Goal: Task Accomplishment & Management: Use online tool/utility

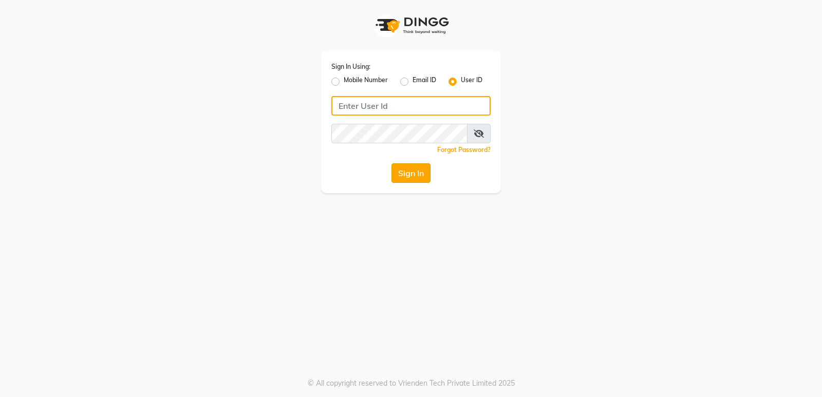
type input "stylishcut"
click at [420, 175] on button "Sign In" at bounding box center [411, 173] width 39 height 20
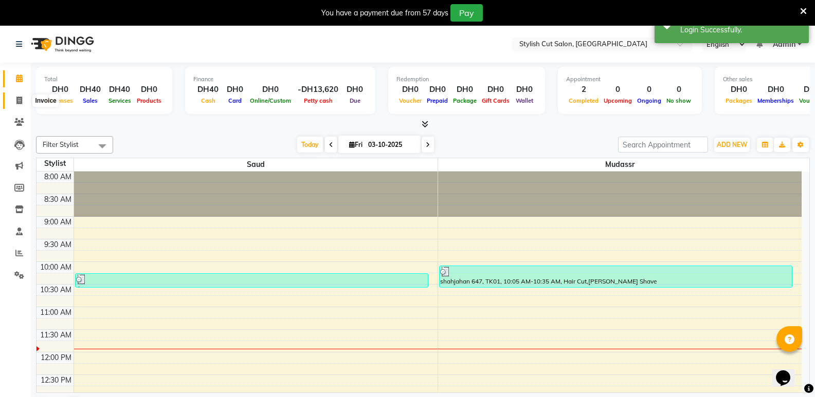
click at [22, 99] on icon at bounding box center [19, 101] width 6 height 8
select select "8604"
select select "service"
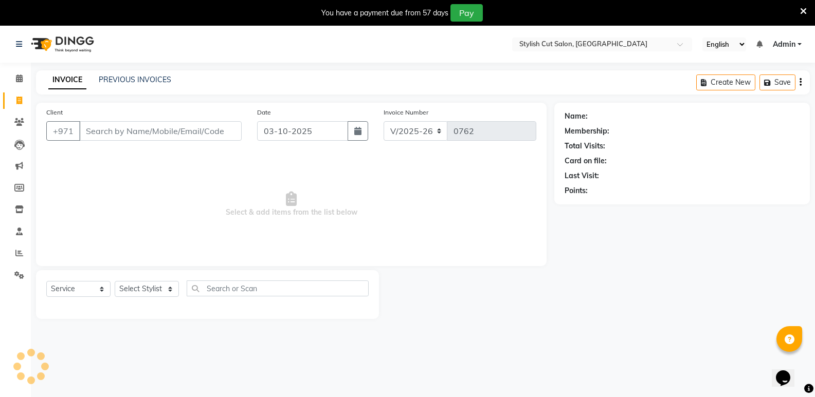
click at [120, 134] on input "Client" at bounding box center [160, 131] width 162 height 20
type input "75588943"
click at [218, 135] on span "Add Client" at bounding box center [215, 131] width 41 height 10
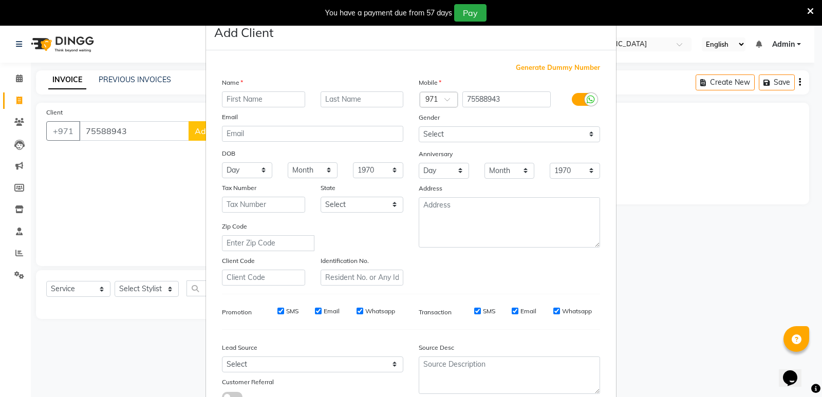
click at [247, 99] on input "text" at bounding box center [263, 99] width 83 height 16
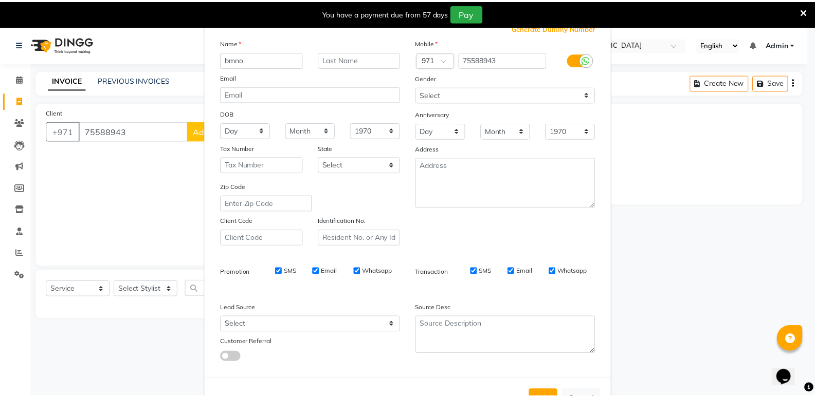
scroll to position [77, 0]
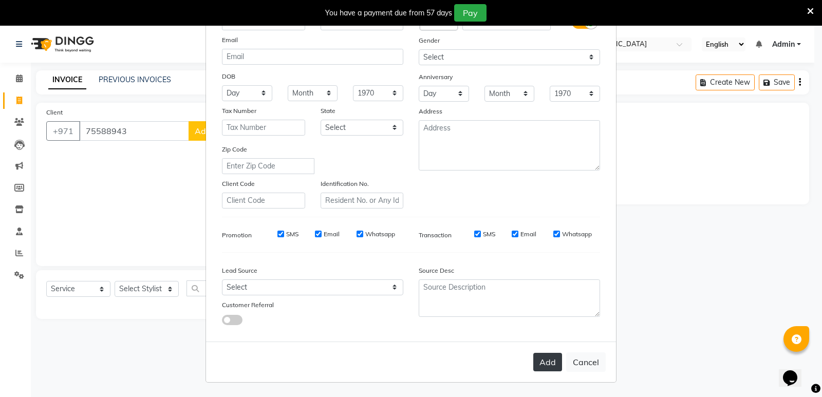
type input "bmno"
click at [544, 366] on button "Add" at bounding box center [547, 362] width 29 height 19
select select
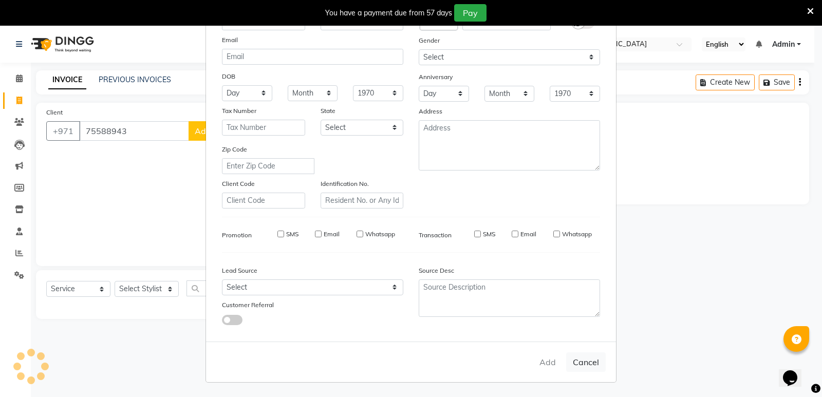
select select
checkbox input "false"
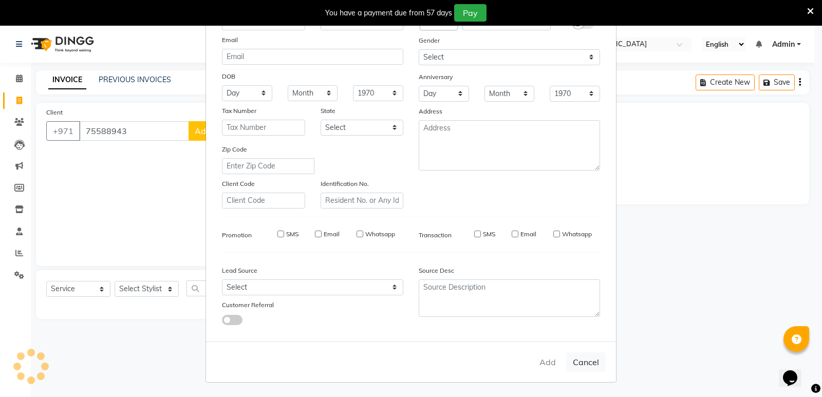
checkbox input "false"
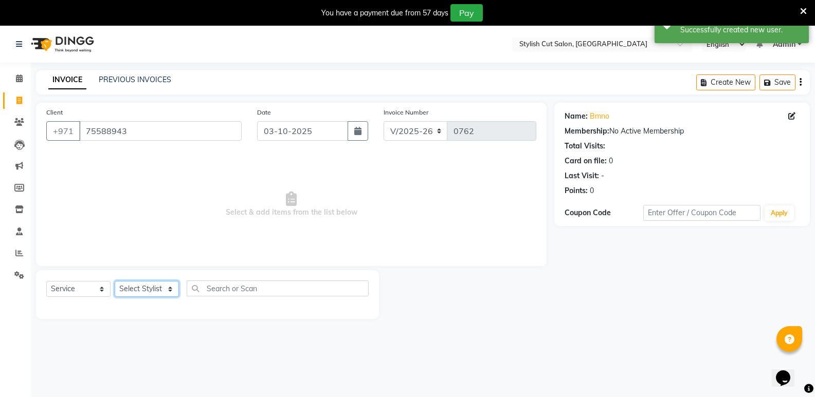
click at [172, 291] on select "Select Stylist mudassr Saud [PERSON_NAME]" at bounding box center [147, 289] width 64 height 16
select select "85848"
click at [115, 281] on select "Select Stylist mudassr Saud [PERSON_NAME]" at bounding box center [147, 289] width 64 height 16
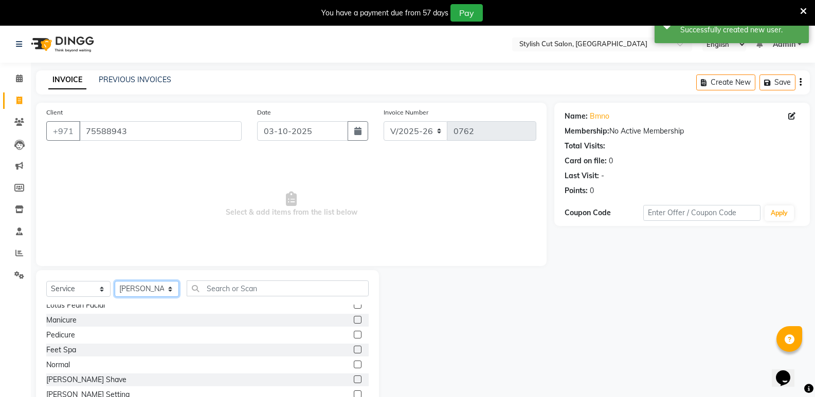
scroll to position [668, 0]
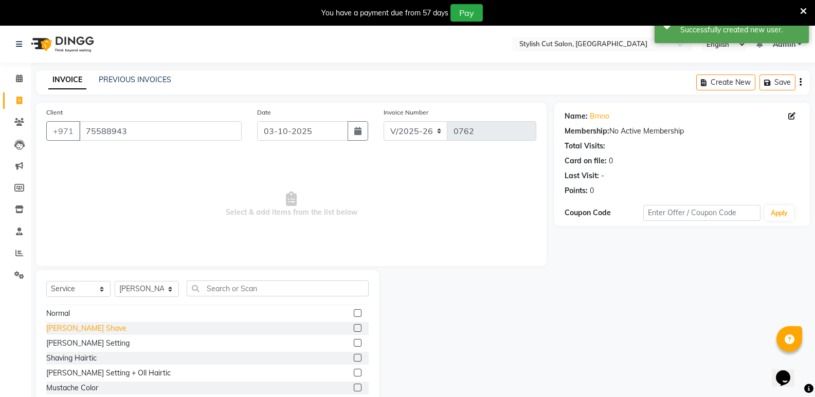
click at [82, 328] on div "[PERSON_NAME] Shave" at bounding box center [86, 328] width 80 height 11
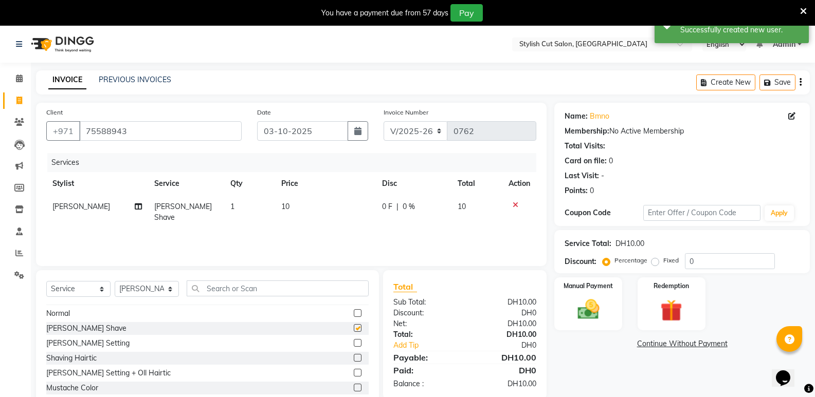
checkbox input "false"
click at [596, 307] on img at bounding box center [587, 310] width 36 height 26
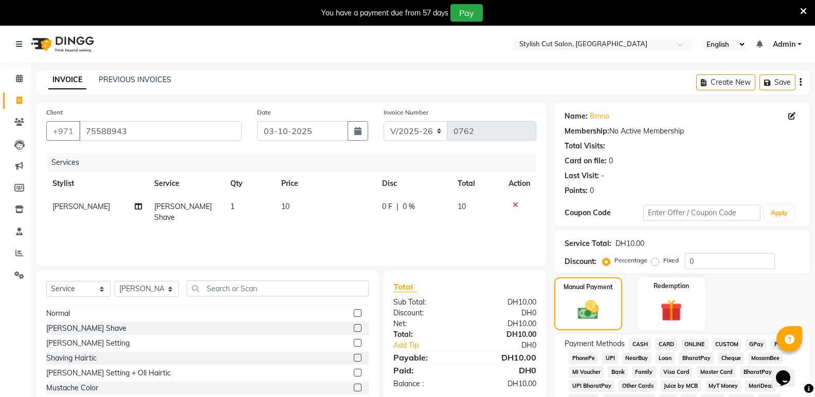
click at [671, 343] on span "CARD" at bounding box center [666, 345] width 22 height 12
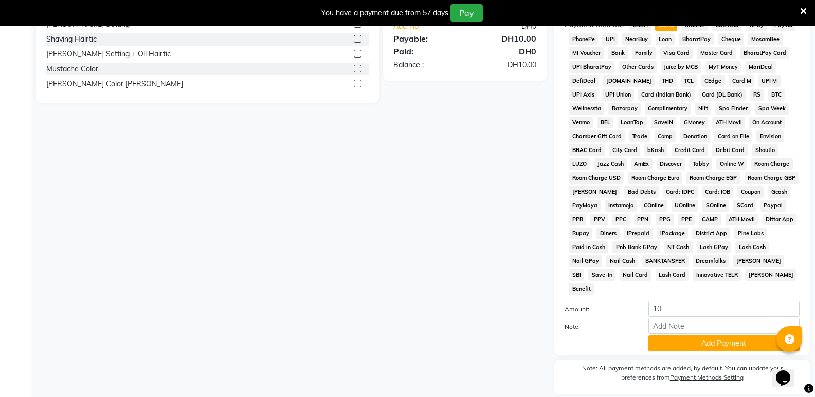
scroll to position [339, 0]
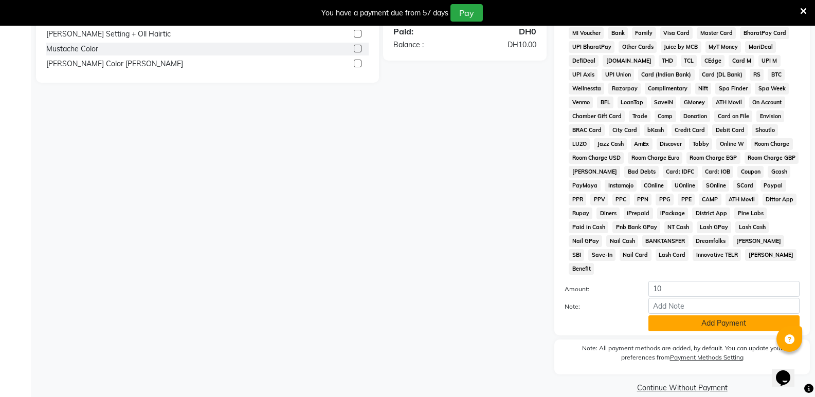
click at [667, 316] on button "Add Payment" at bounding box center [723, 324] width 151 height 16
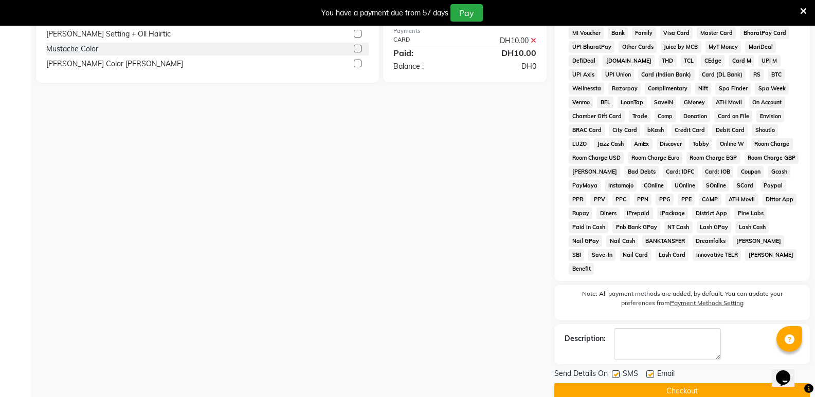
scroll to position [343, 0]
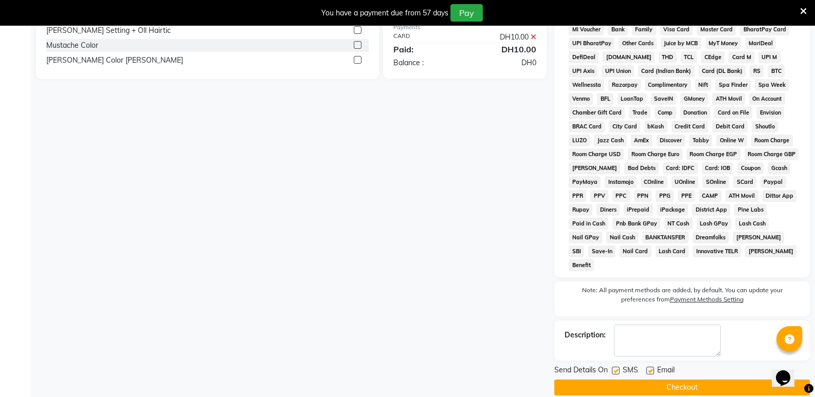
click at [656, 380] on button "Checkout" at bounding box center [681, 388] width 255 height 16
